Goal: Check status: Check status

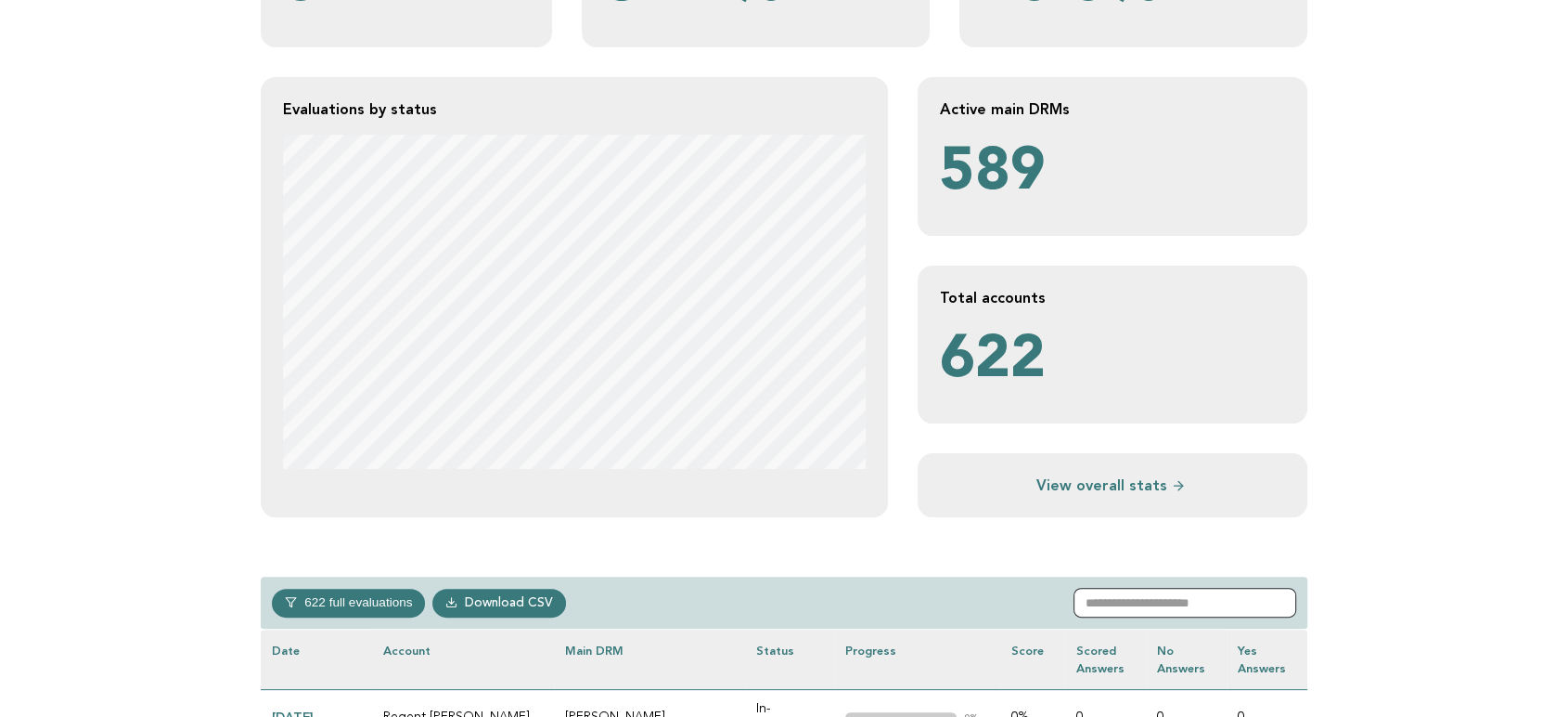
click at [1163, 596] on input "text" at bounding box center [1184, 603] width 223 height 30
paste input "**********"
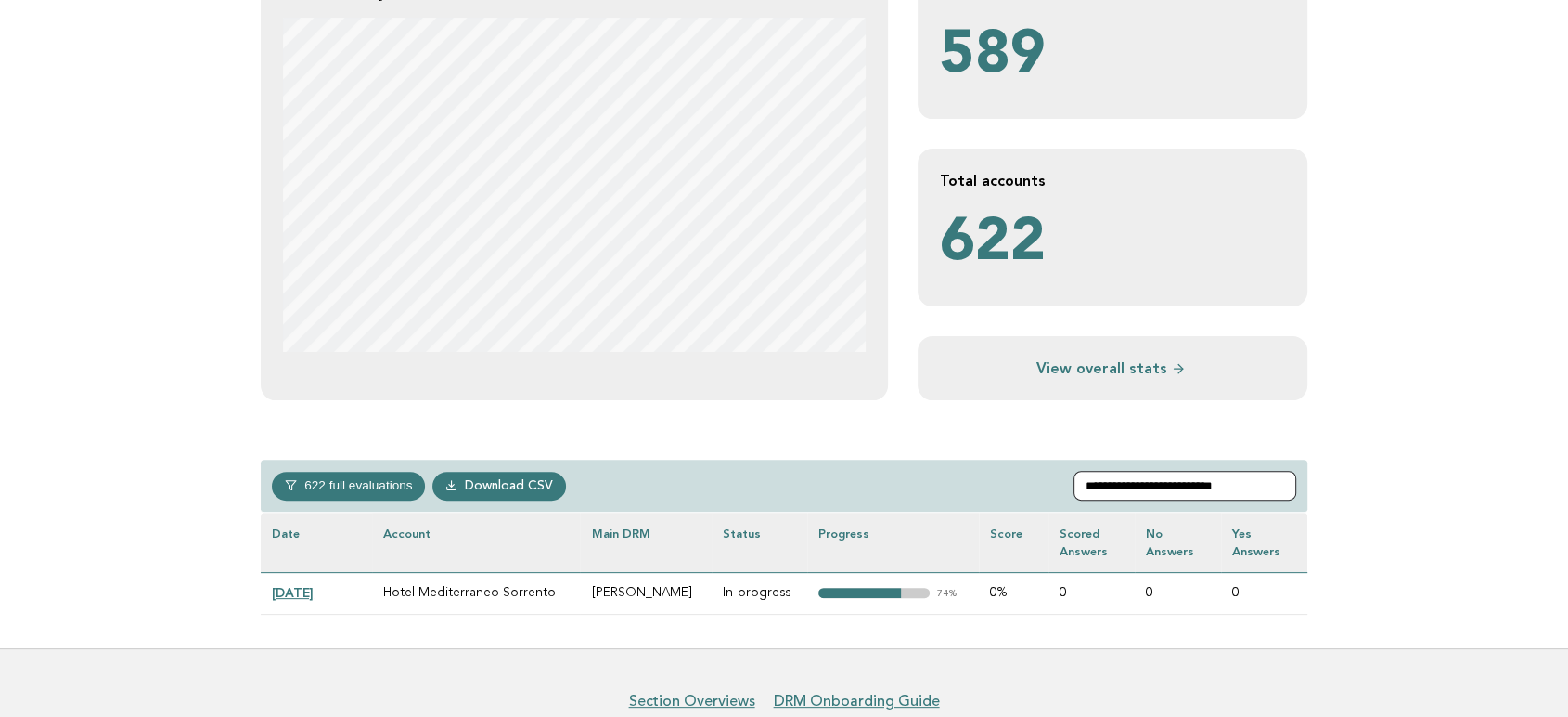
scroll to position [515, 0]
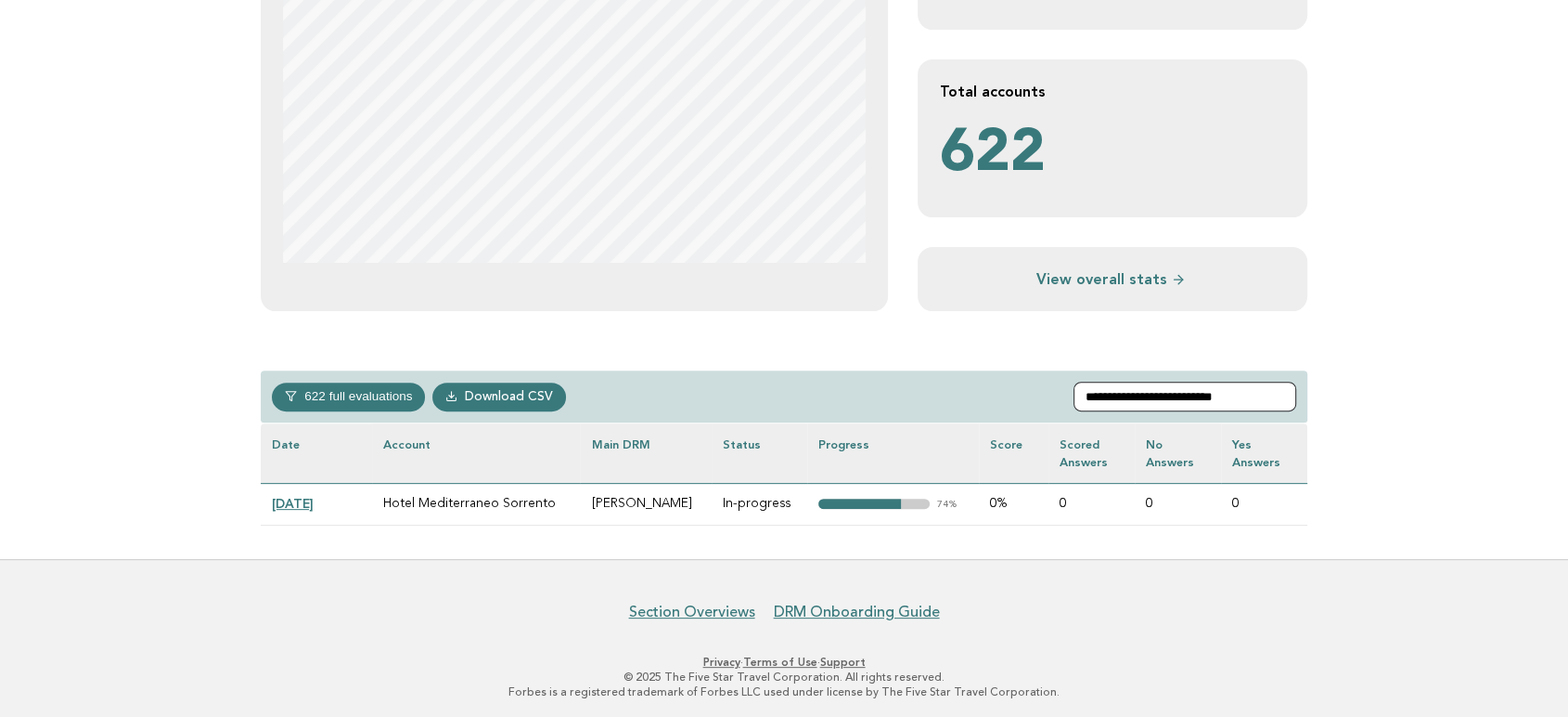
type input "**********"
click at [314, 500] on link "[DATE]" at bounding box center [293, 503] width 42 height 15
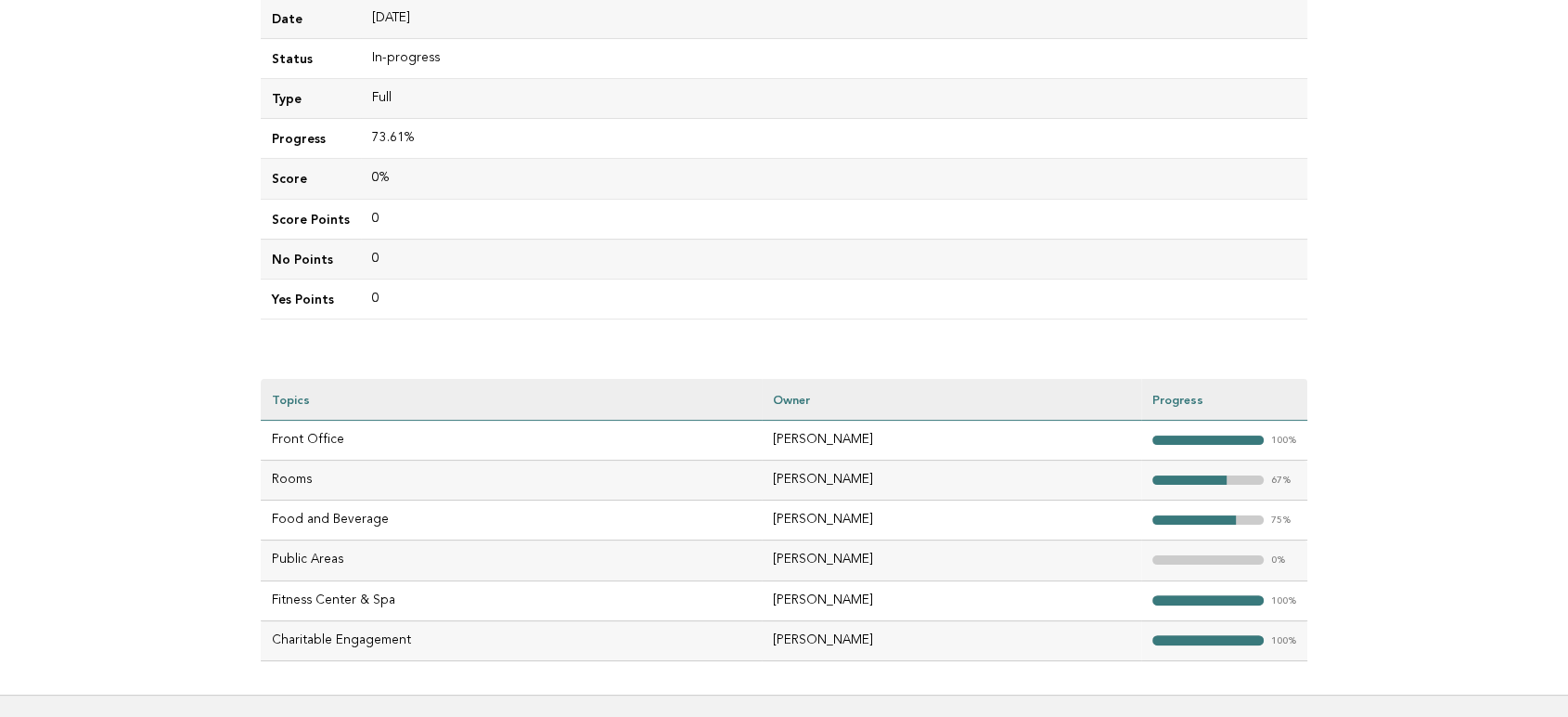
scroll to position [412, 0]
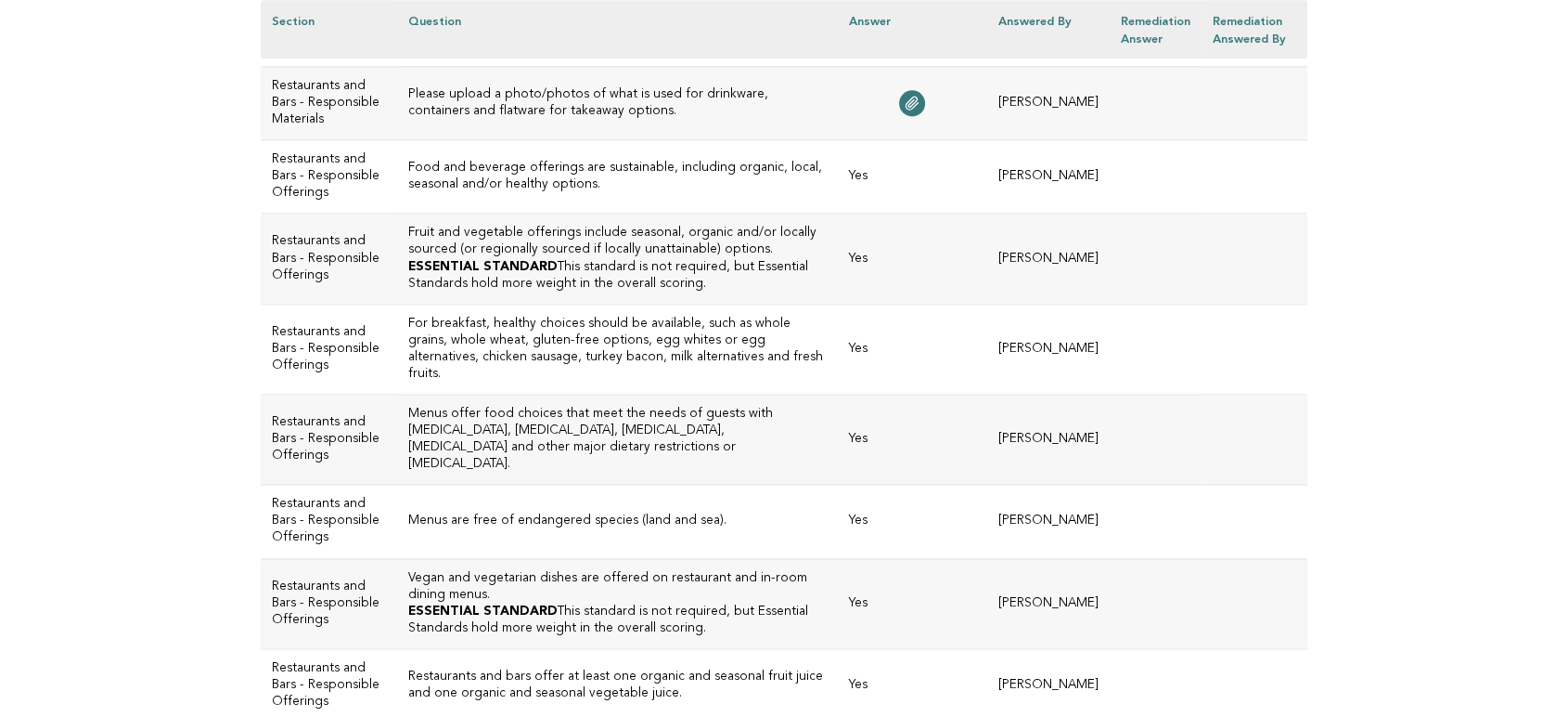
scroll to position [3030, 0]
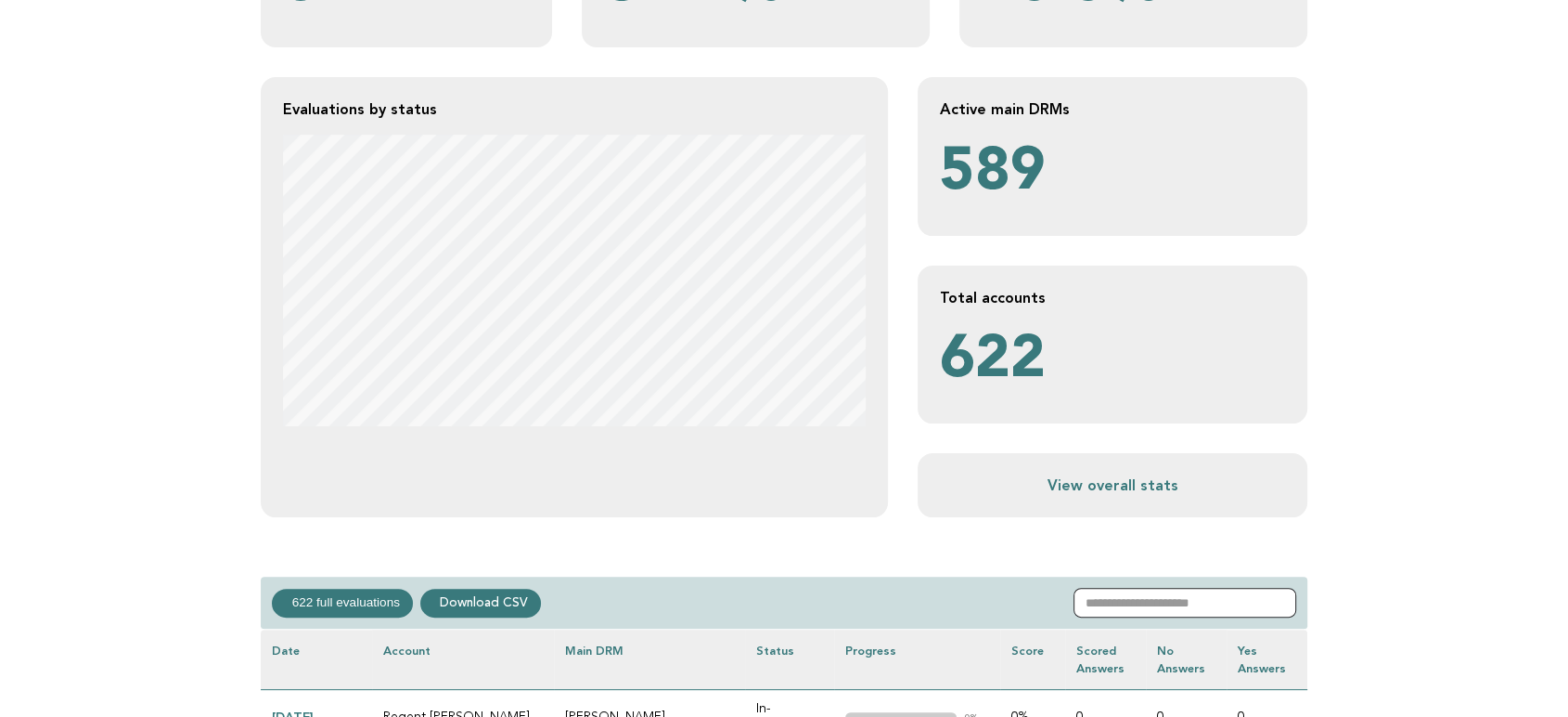
click at [1149, 604] on input "text" at bounding box center [1184, 603] width 223 height 30
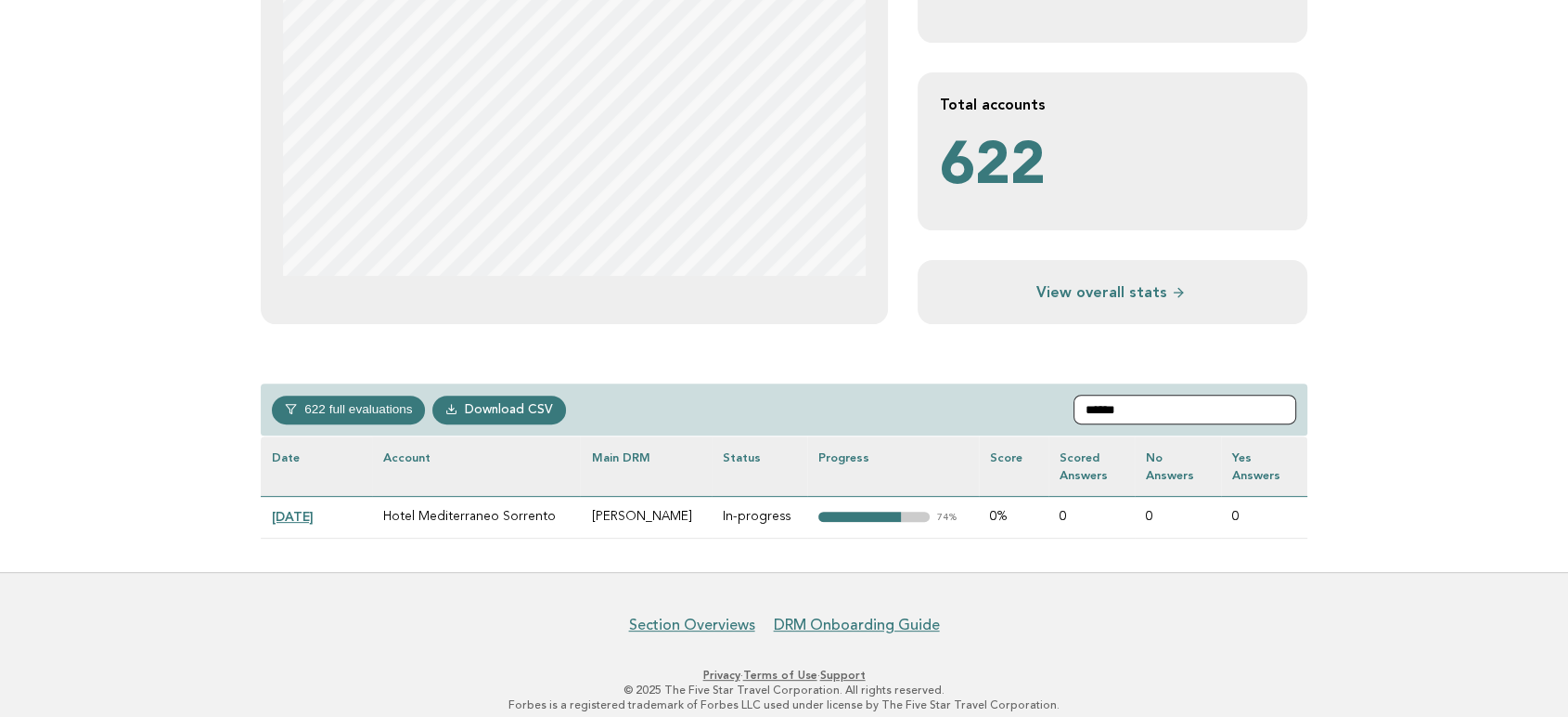
scroll to position [515, 0]
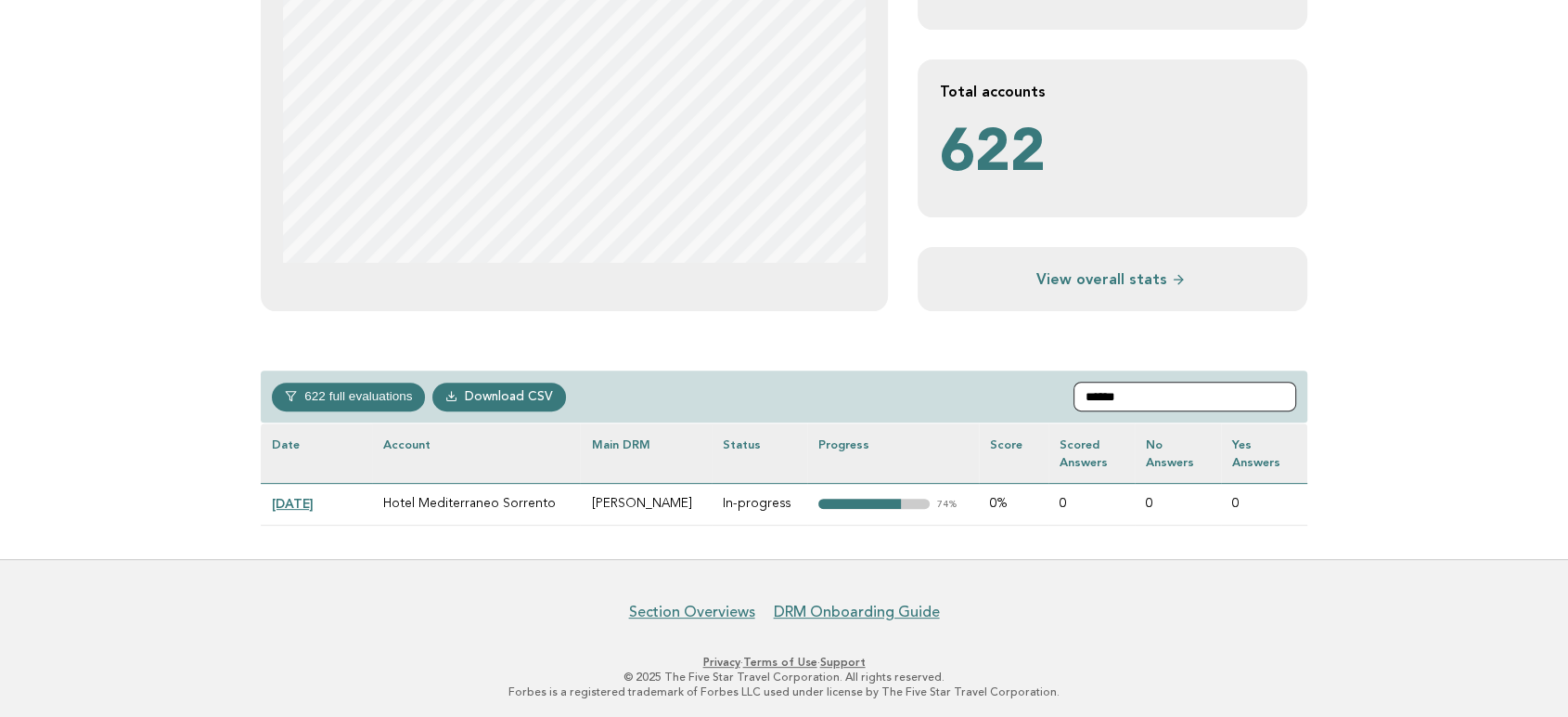
type input "******"
click at [310, 503] on link "[DATE]" at bounding box center [293, 503] width 42 height 15
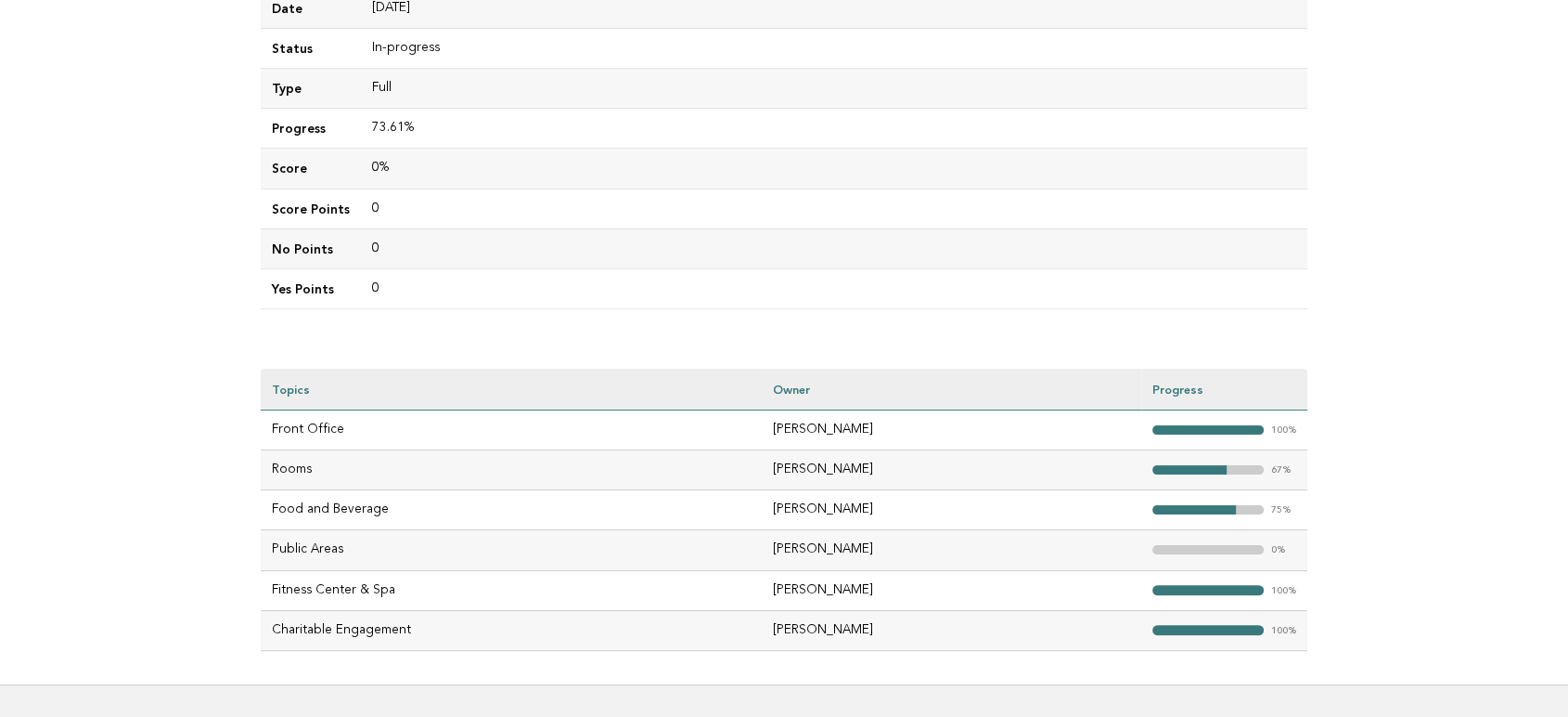
scroll to position [309, 0]
drag, startPoint x: 897, startPoint y: 504, endPoint x: 765, endPoint y: 505, distance: 132.0
click at [765, 505] on tr "Food and Beverage alessia fiorentino "> 75%" at bounding box center [784, 508] width 1046 height 40
copy tr "alessia fiorentino"
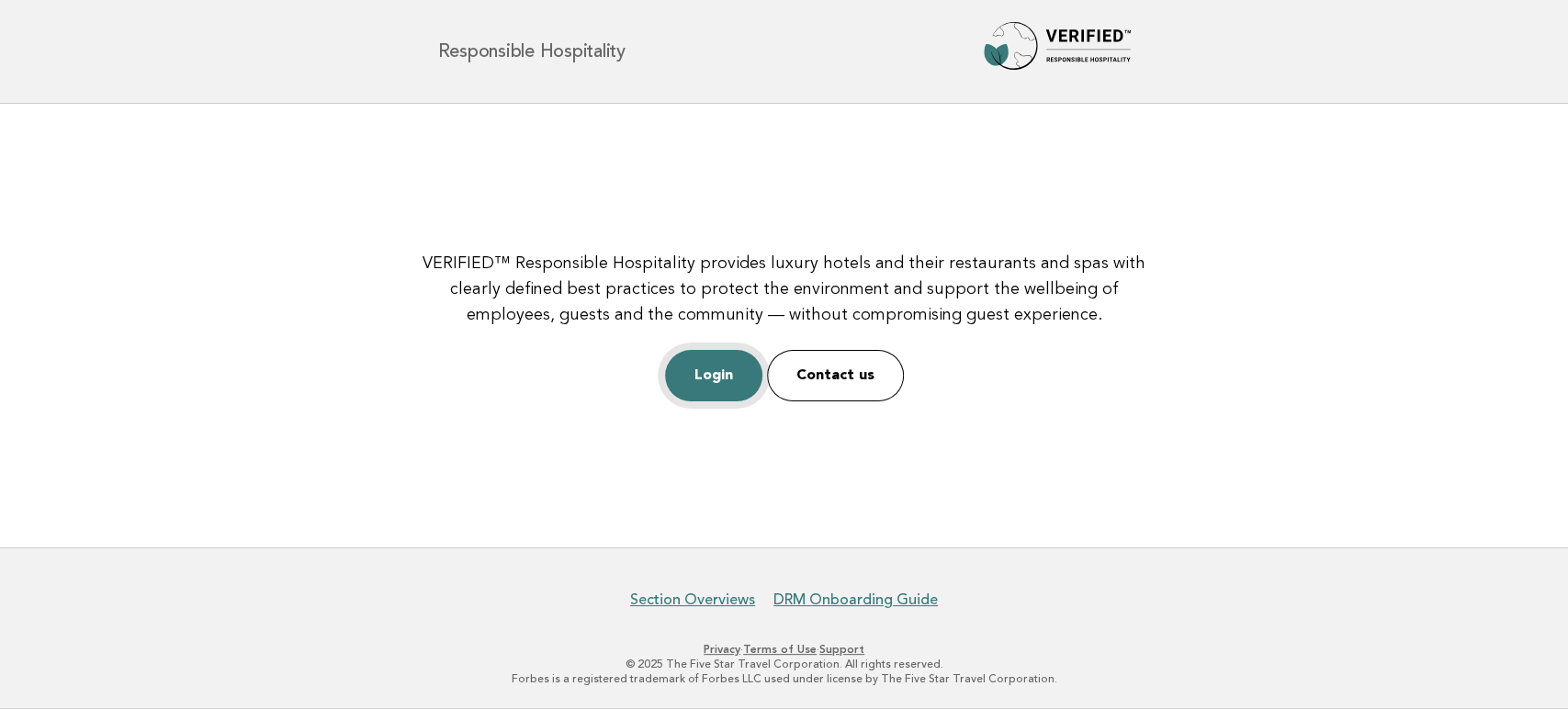
click at [731, 379] on link "Login" at bounding box center [713, 376] width 97 height 51
